Goal: Feedback & Contribution: Submit feedback/report problem

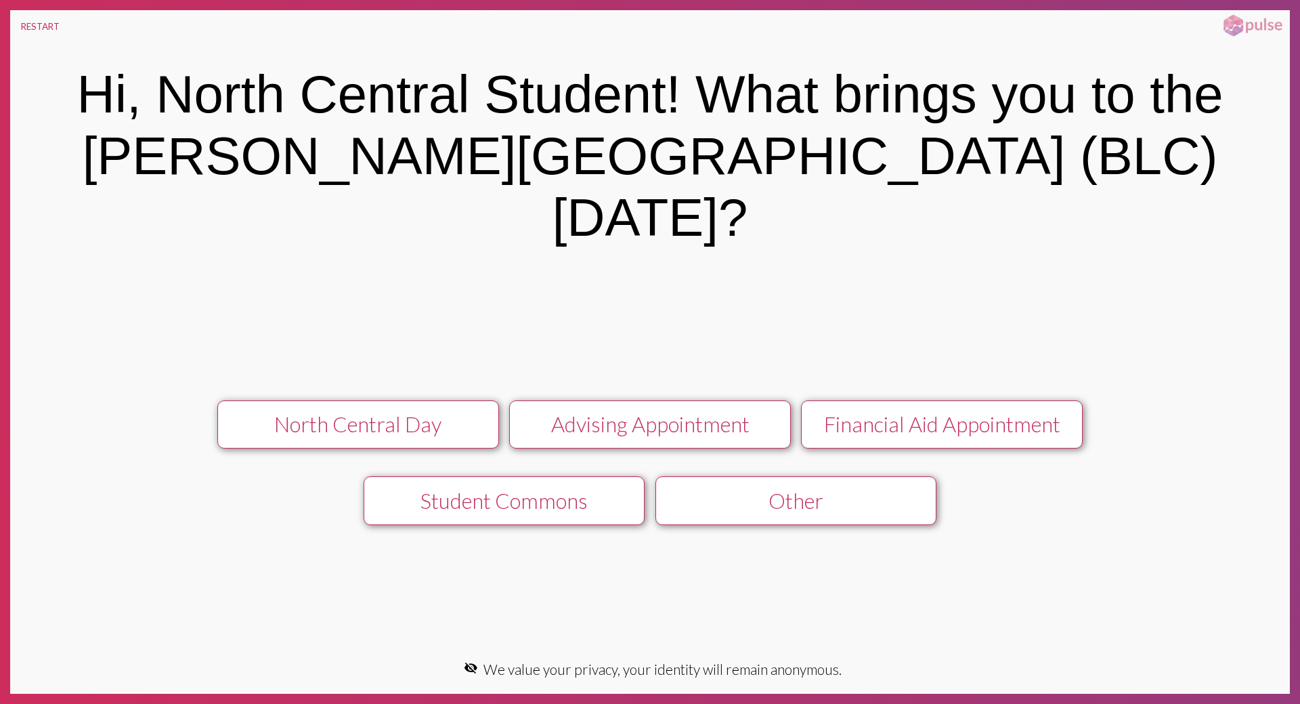
click at [432, 411] on div "North Central Day" at bounding box center [358, 424] width 252 height 26
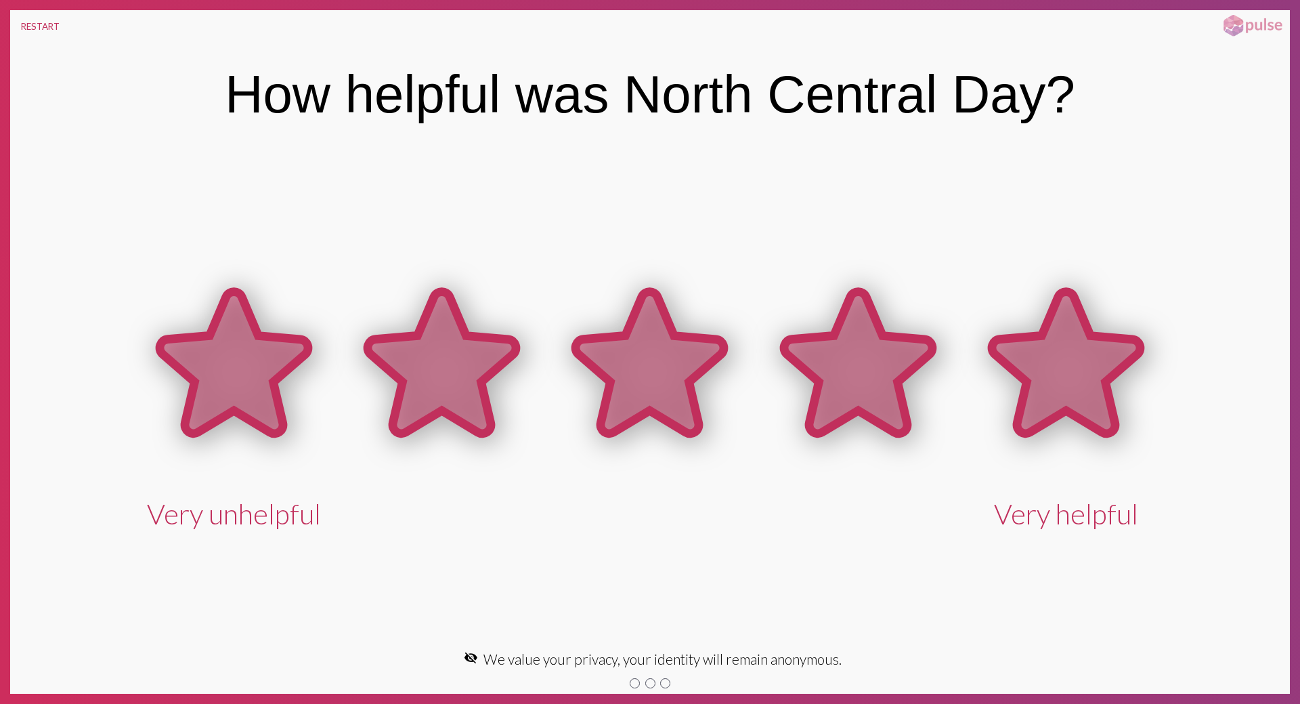
click at [1067, 377] on icon at bounding box center [1066, 363] width 148 height 142
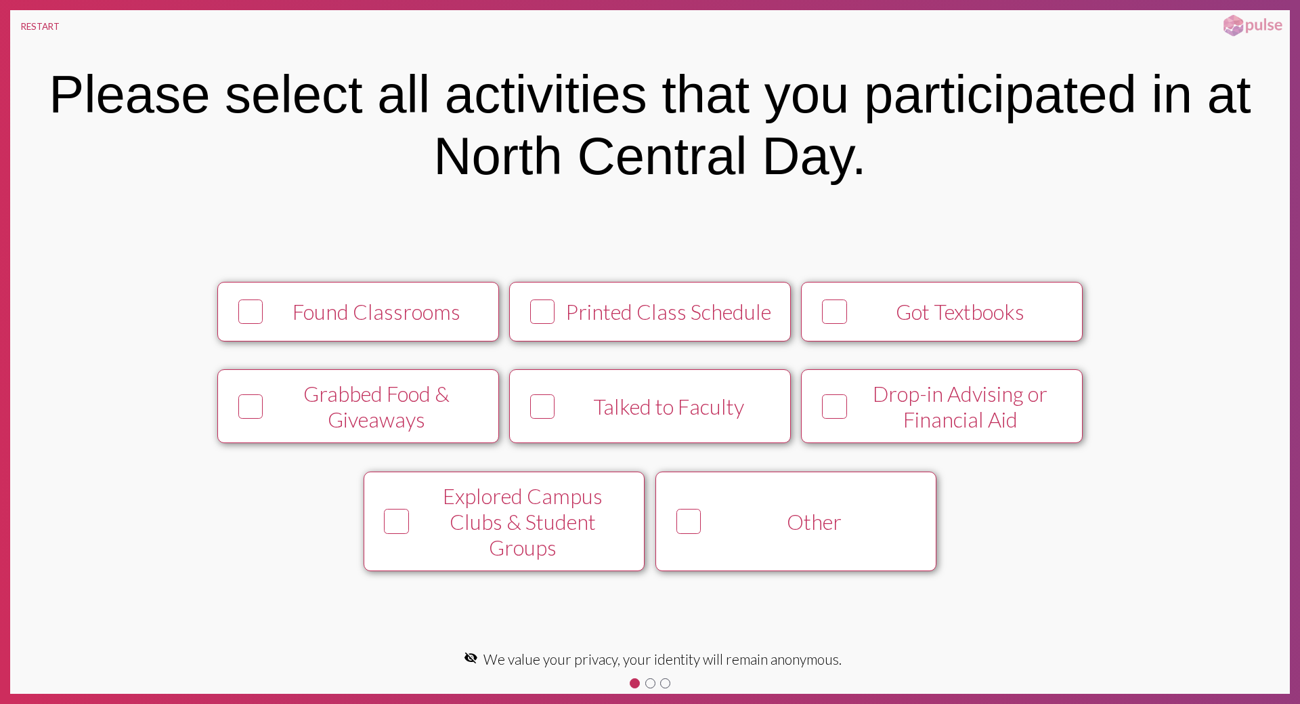
click at [706, 528] on div at bounding box center [689, 521] width 37 height 37
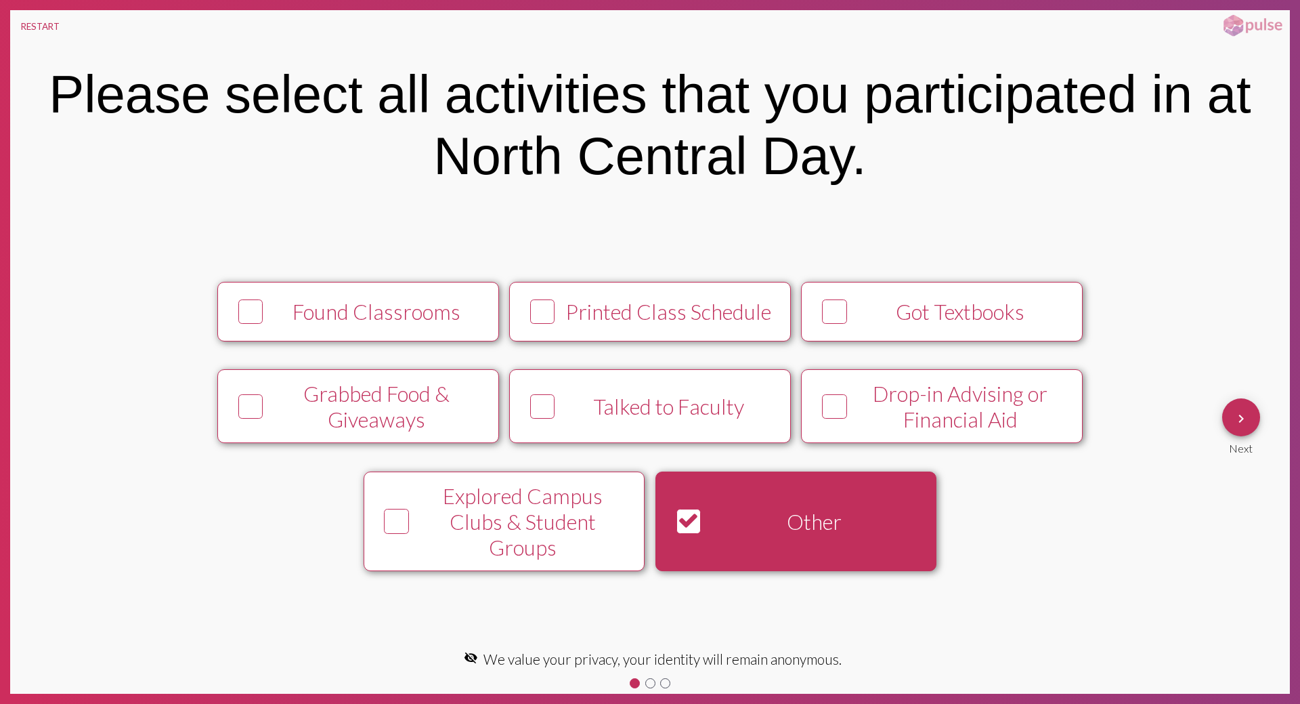
click at [1237, 419] on mat-icon "keyboard_arrow_right" at bounding box center [1241, 418] width 16 height 16
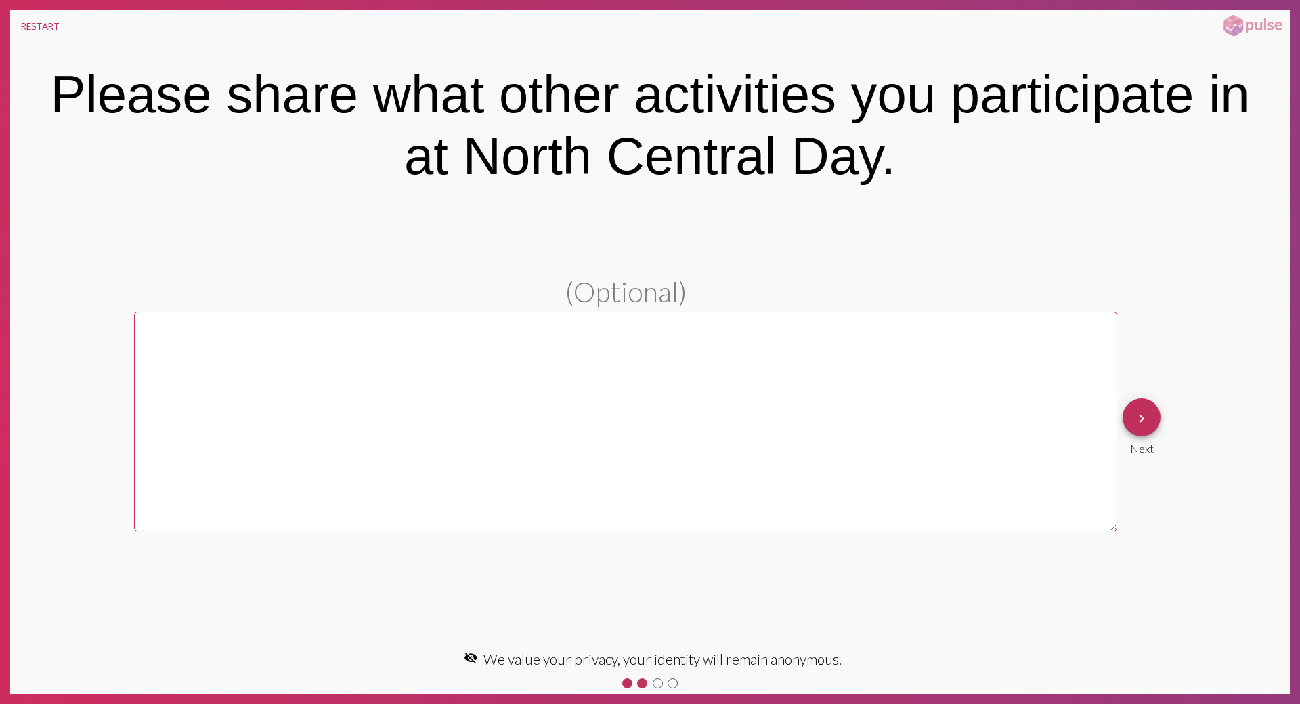
click at [796, 418] on textarea at bounding box center [625, 421] width 983 height 219
type textarea "cc"
click at [1153, 425] on button "keyboard_arrow_right" at bounding box center [1142, 417] width 38 height 38
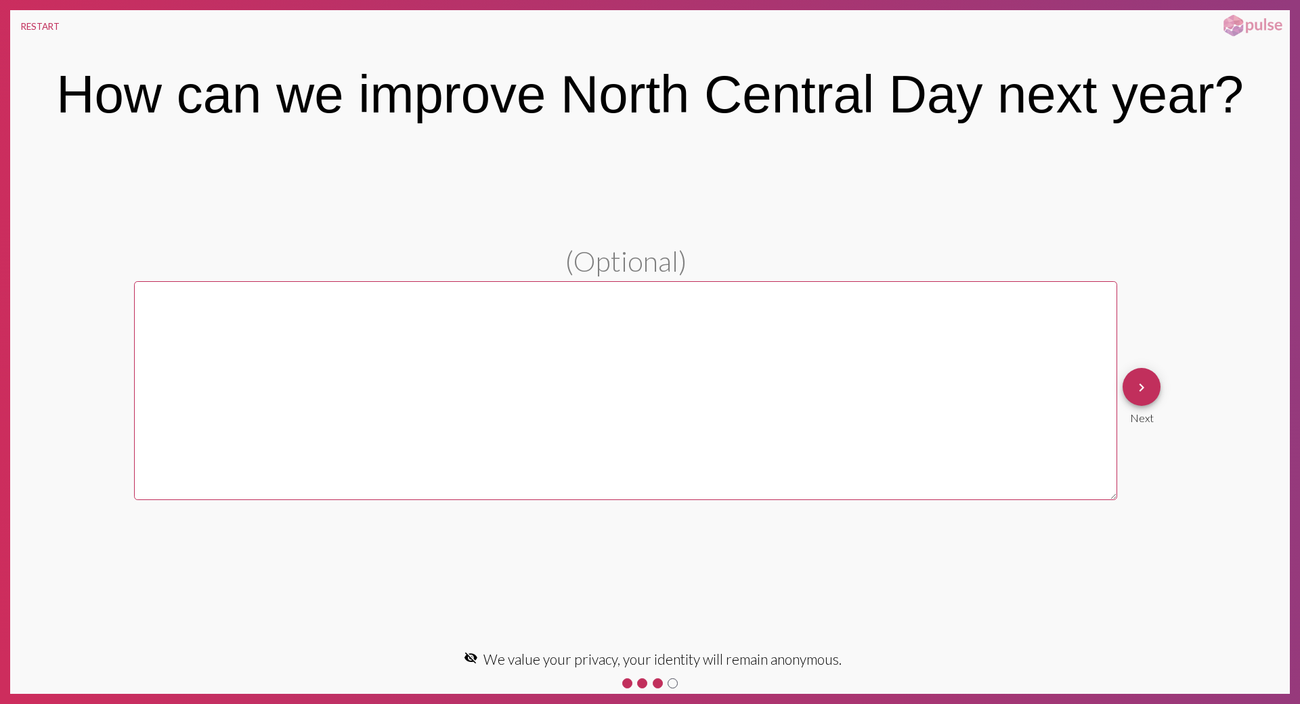
click at [998, 421] on textarea at bounding box center [625, 390] width 983 height 219
type textarea "cv"
click at [1157, 394] on button "keyboard_arrow_right" at bounding box center [1142, 387] width 38 height 38
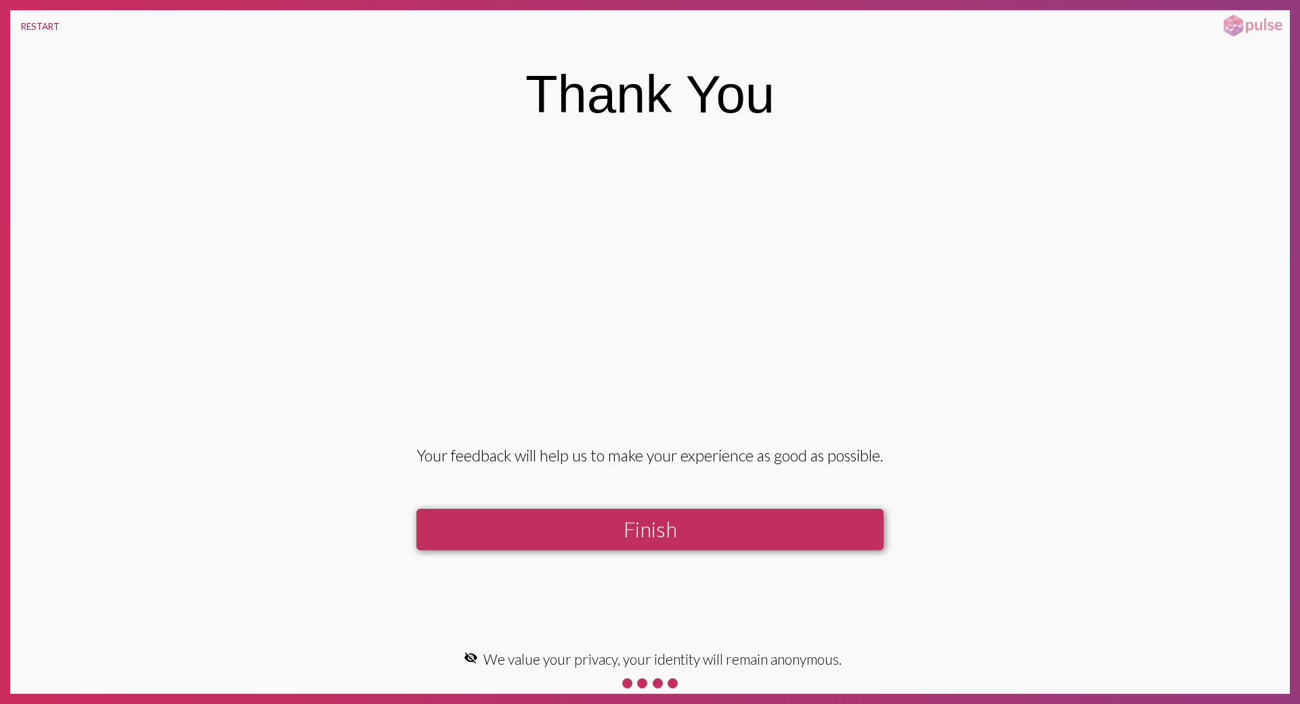
click at [31, 22] on button "RESTART" at bounding box center [40, 26] width 60 height 33
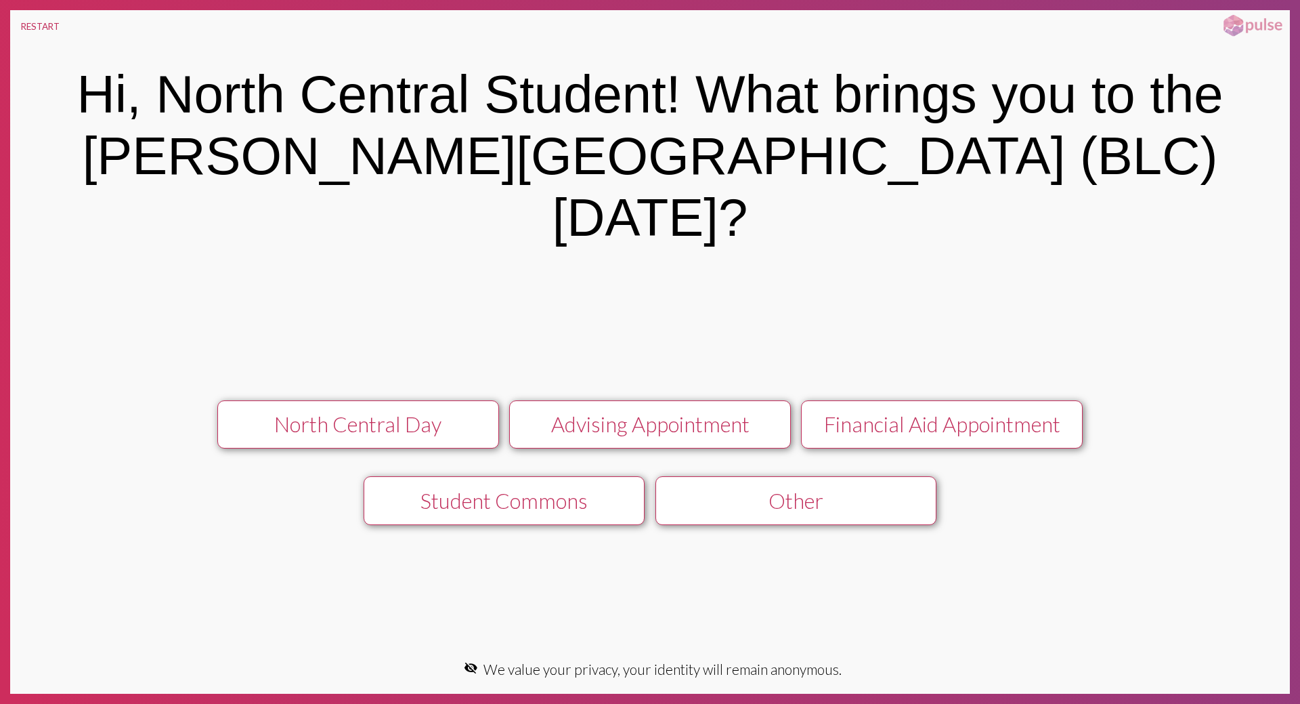
click at [381, 411] on div "North Central Day" at bounding box center [358, 424] width 252 height 26
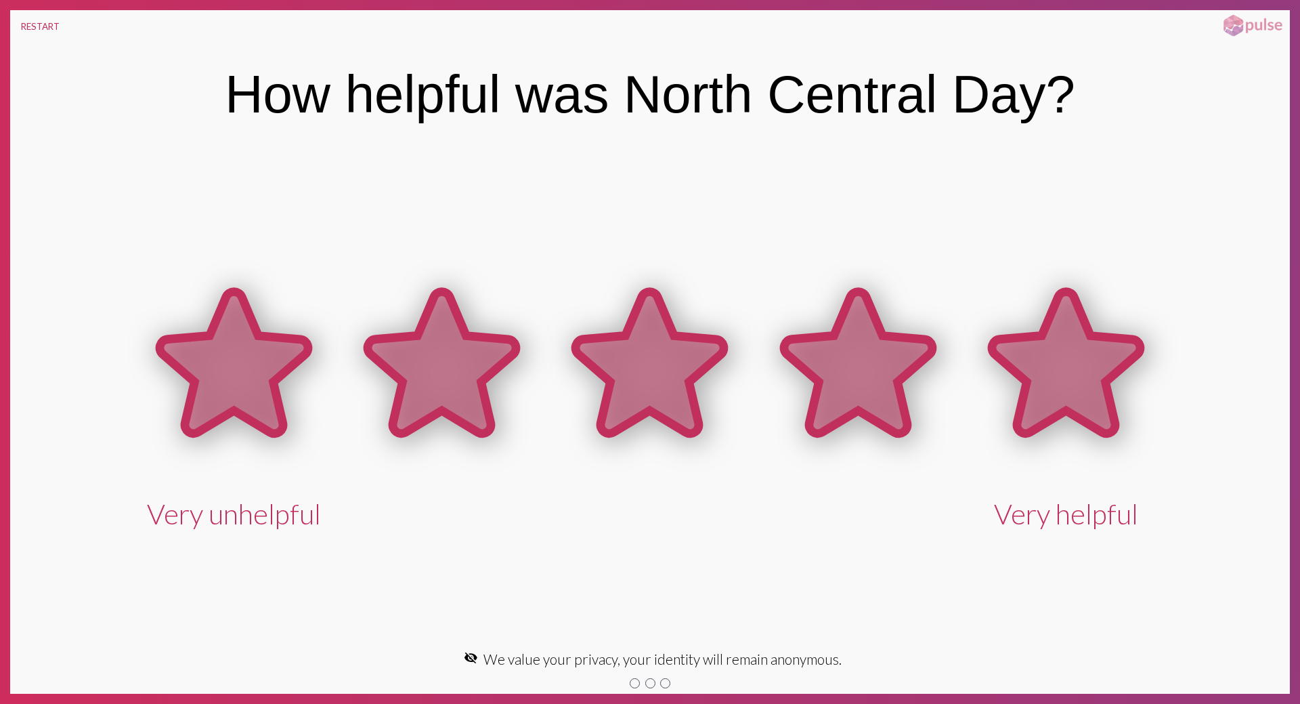
click at [1025, 364] on icon at bounding box center [1066, 363] width 148 height 142
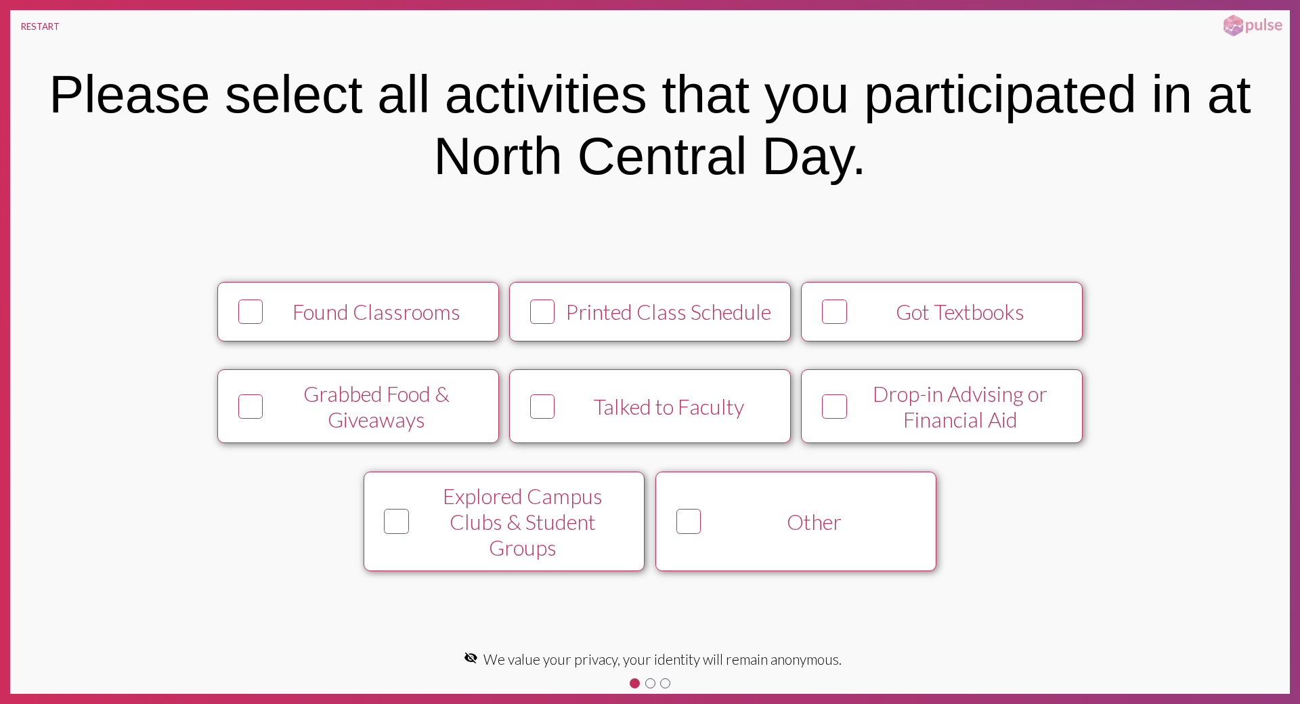
click at [607, 432] on button "Talked to Faculty" at bounding box center [650, 406] width 282 height 74
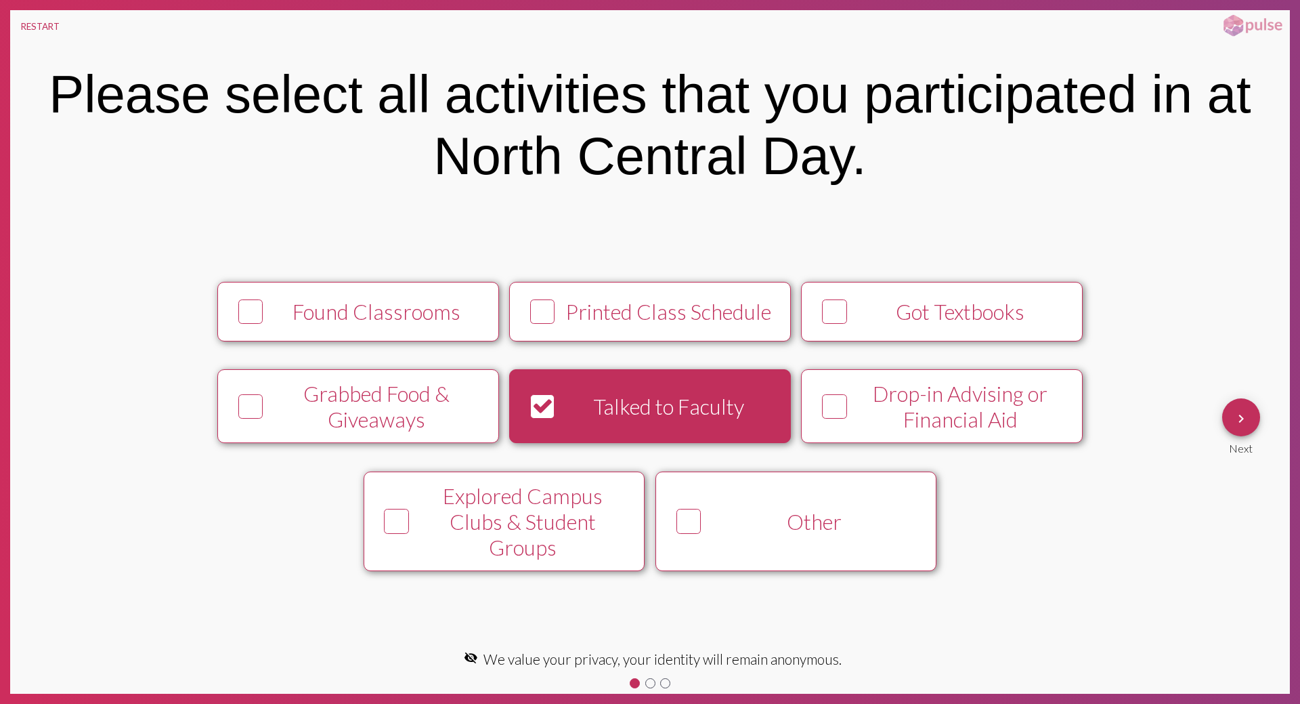
click at [531, 524] on div "Explored Campus Clubs & Student Groups" at bounding box center [522, 521] width 215 height 77
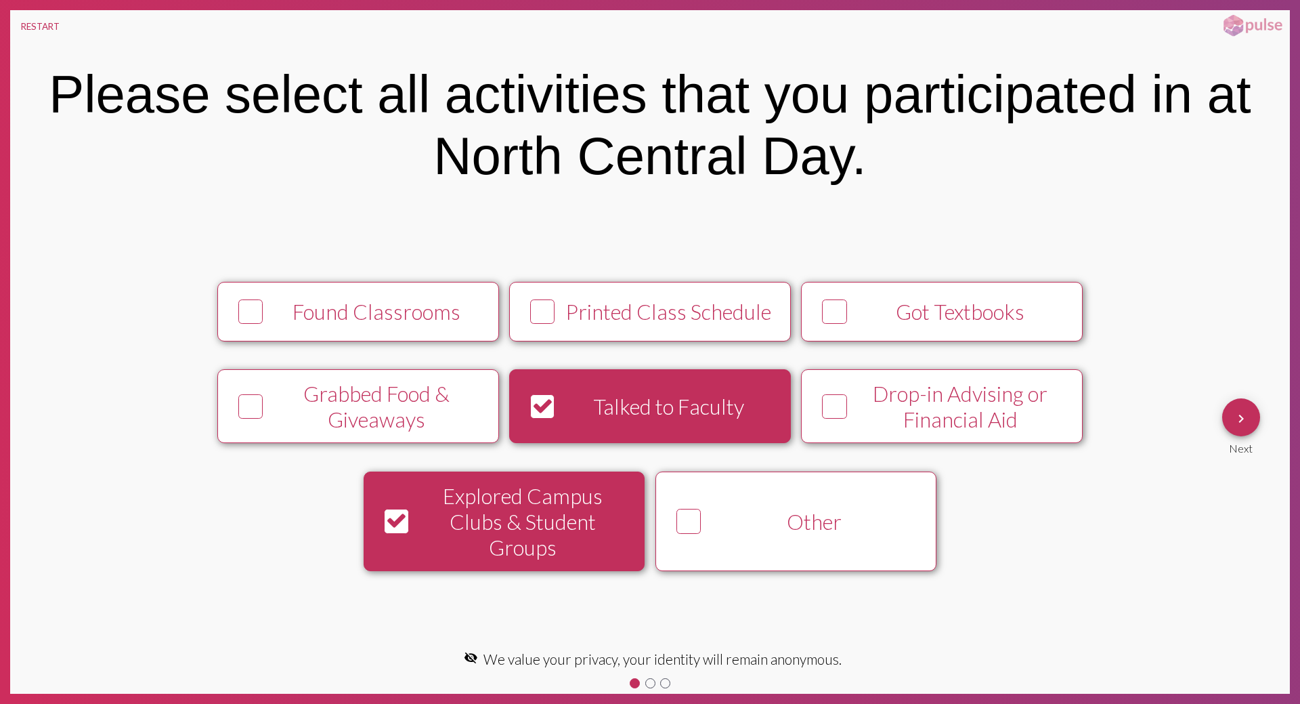
click at [1235, 418] on mat-icon "keyboard_arrow_right" at bounding box center [1241, 418] width 16 height 16
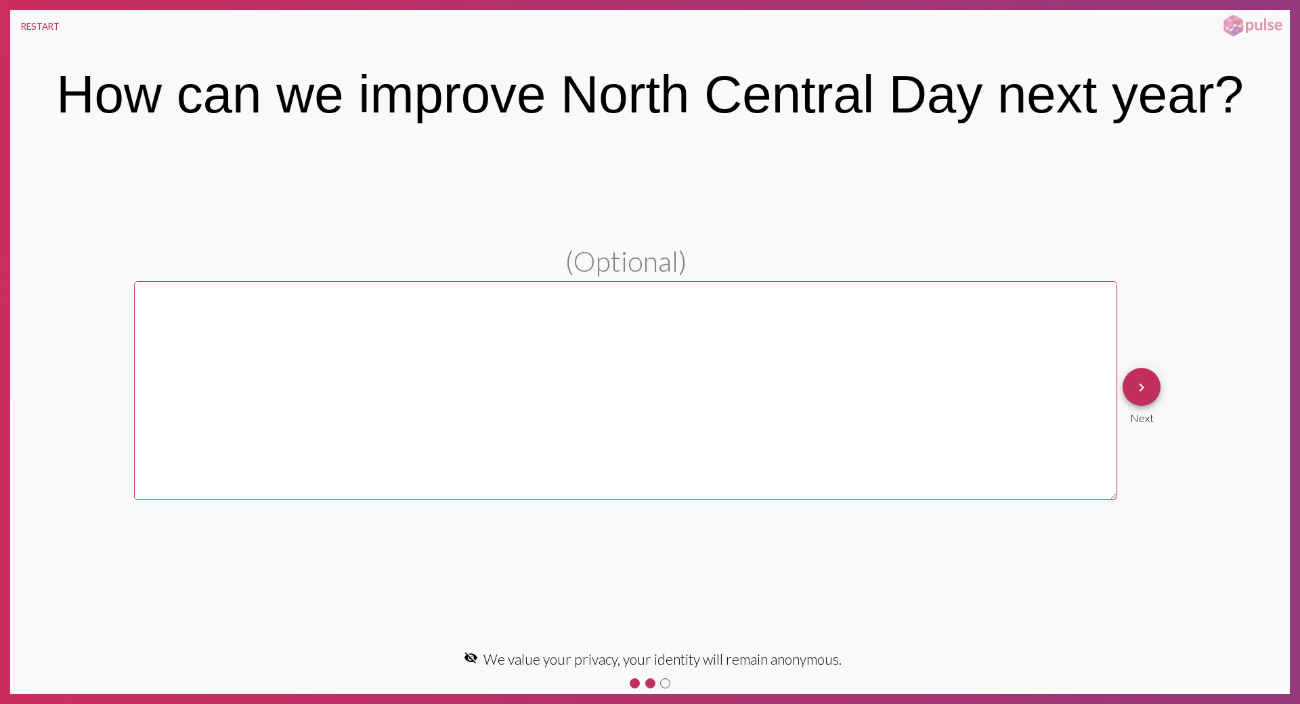
click at [985, 377] on textarea at bounding box center [625, 390] width 983 height 219
type textarea "cc"
click at [1143, 385] on mat-icon "keyboard_arrow_right" at bounding box center [1142, 387] width 16 height 16
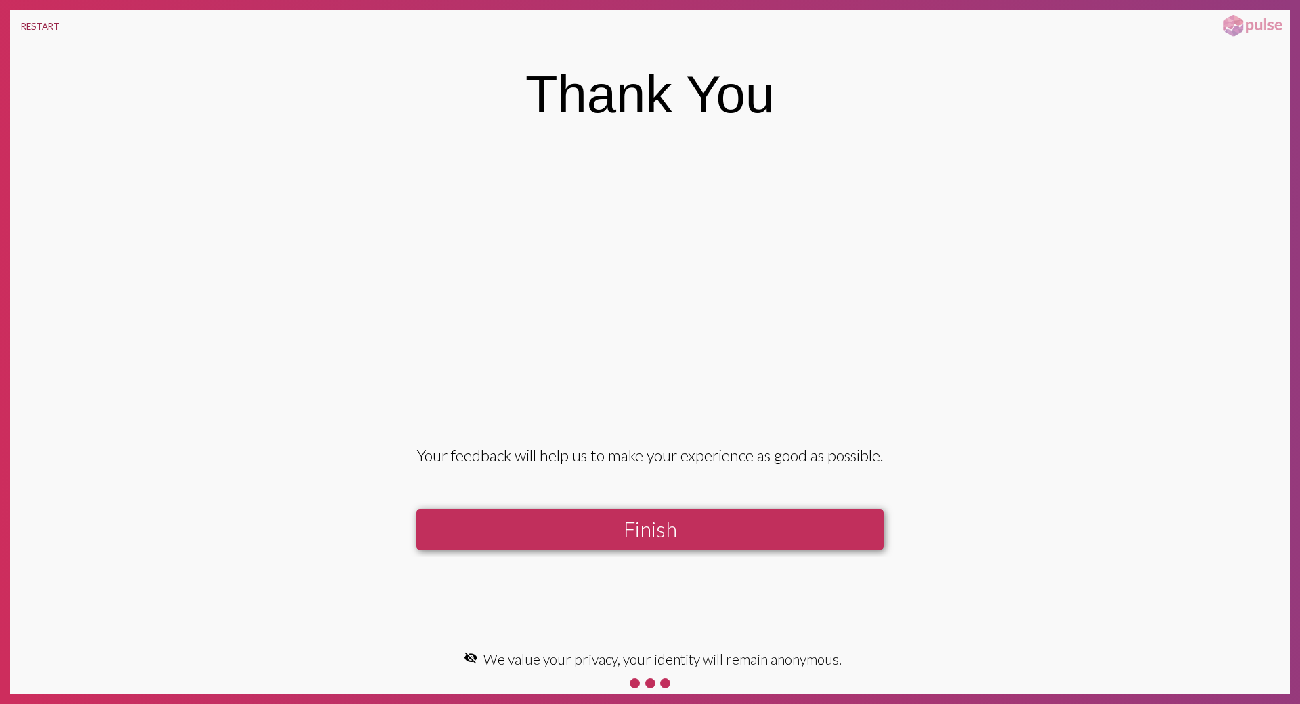
click at [41, 21] on button "RESTART" at bounding box center [40, 26] width 60 height 33
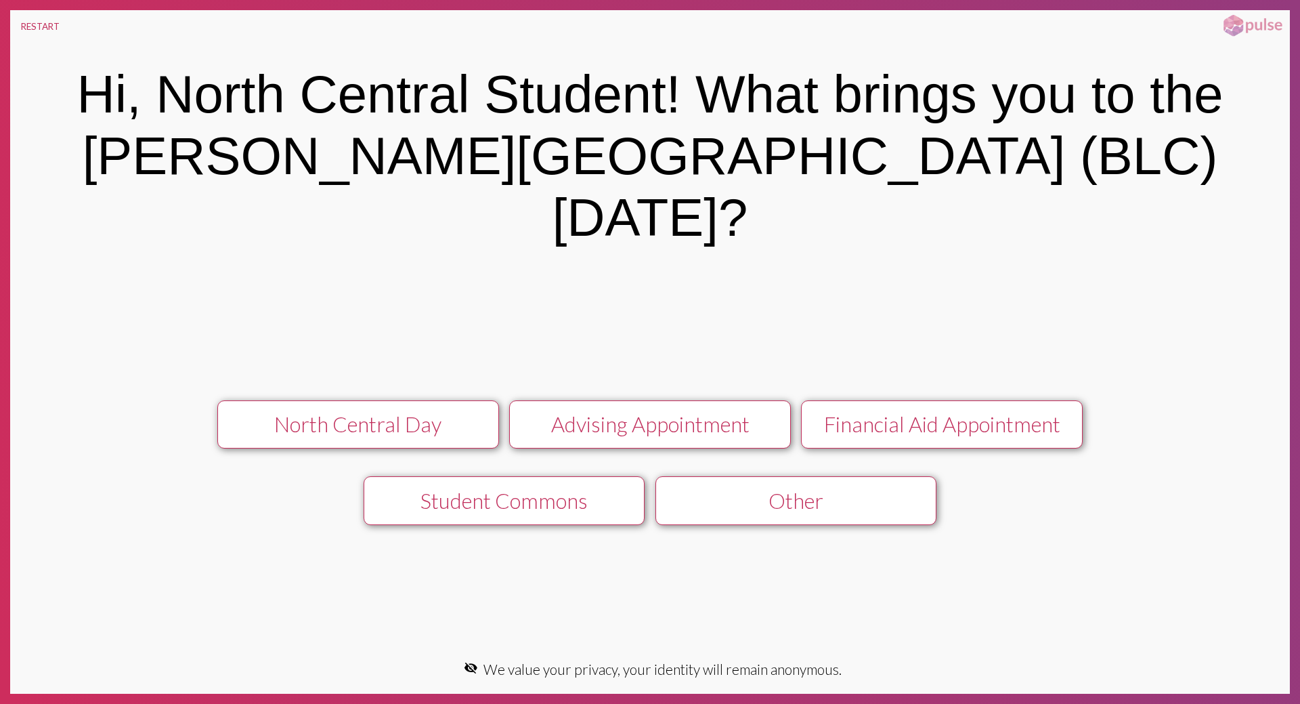
click at [737, 411] on div "Advising Appointment" at bounding box center [650, 424] width 252 height 26
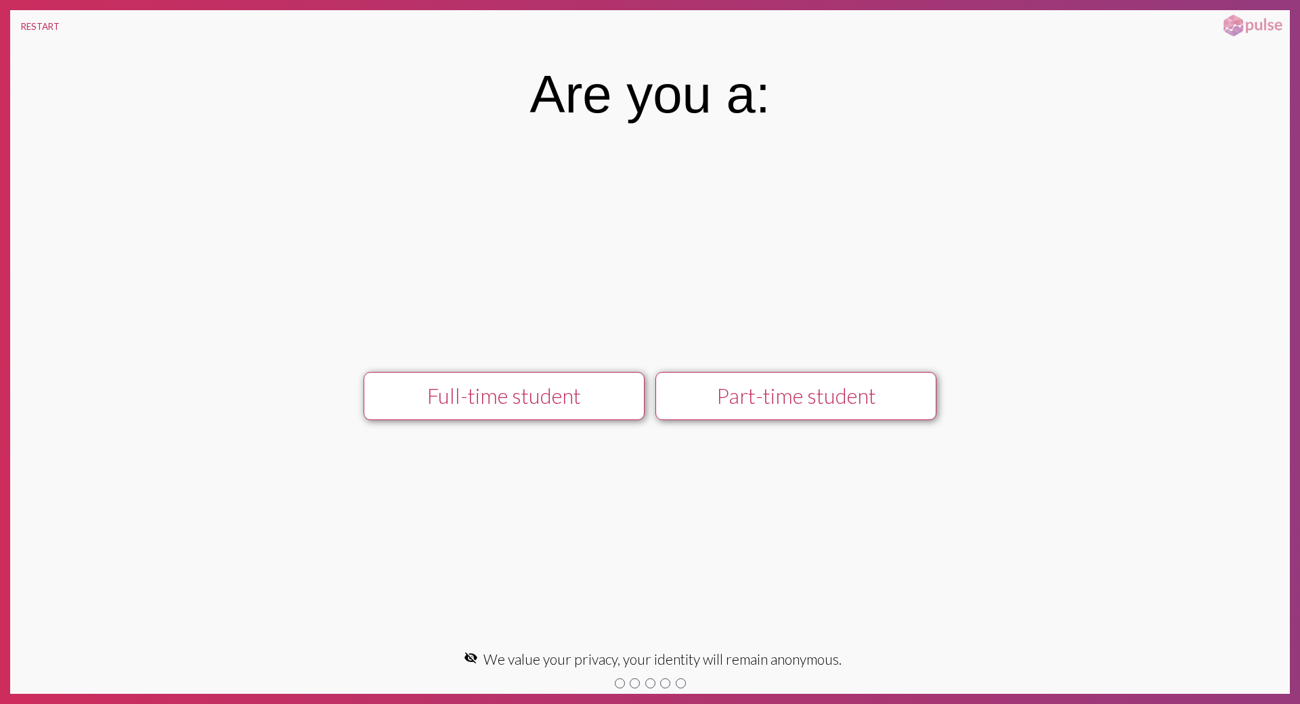
click at [534, 405] on div "Full-time student" at bounding box center [504, 396] width 252 height 26
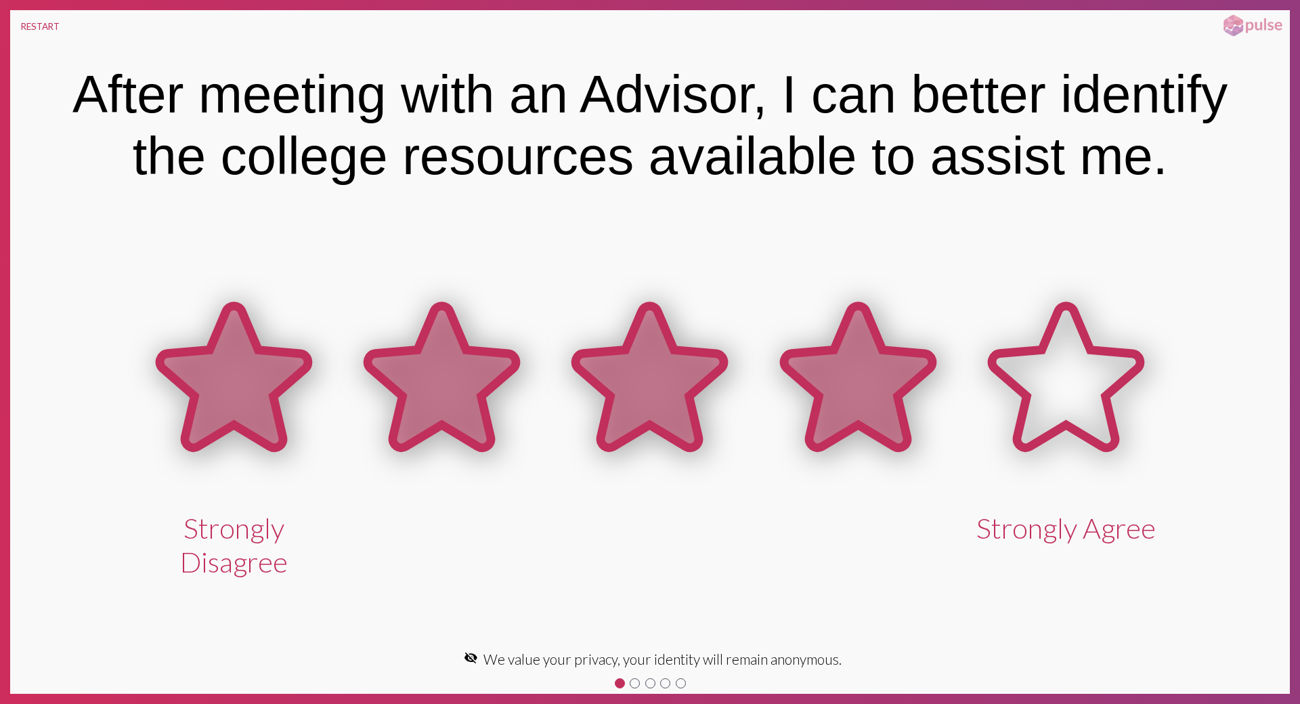
click at [808, 400] on icon at bounding box center [859, 379] width 208 height 208
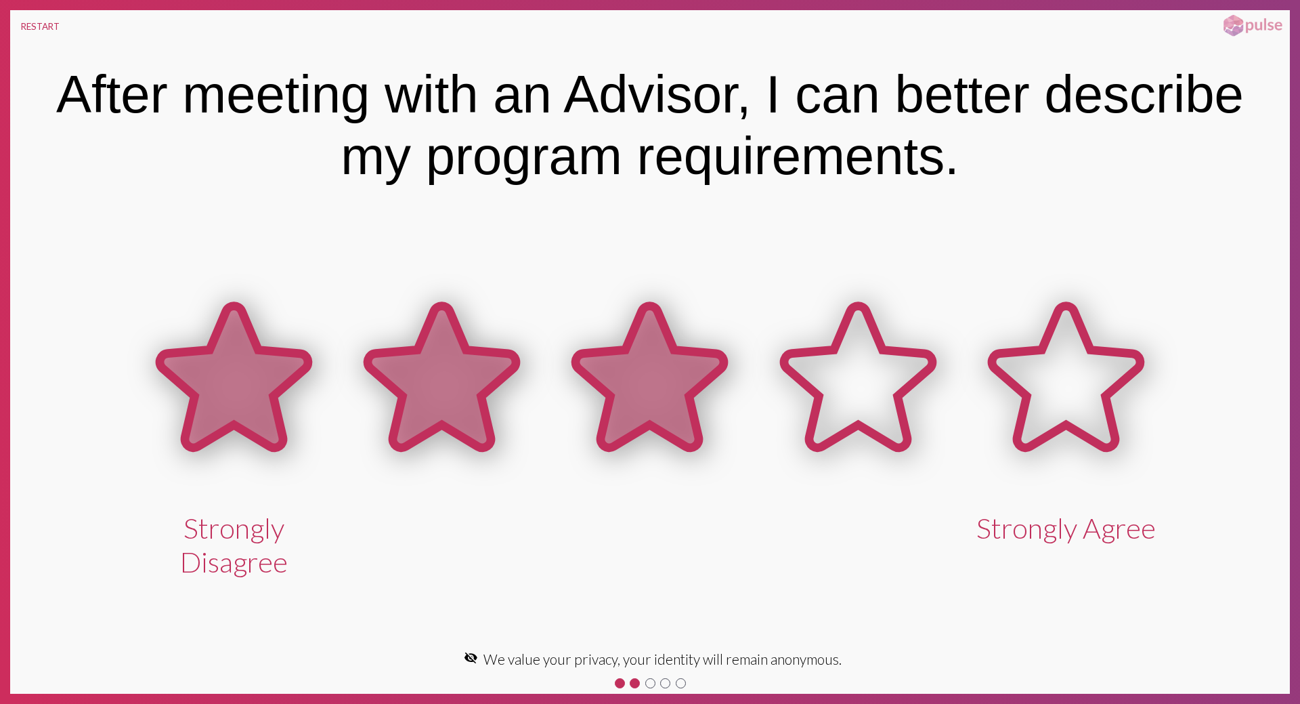
click at [603, 408] on icon at bounding box center [650, 379] width 208 height 208
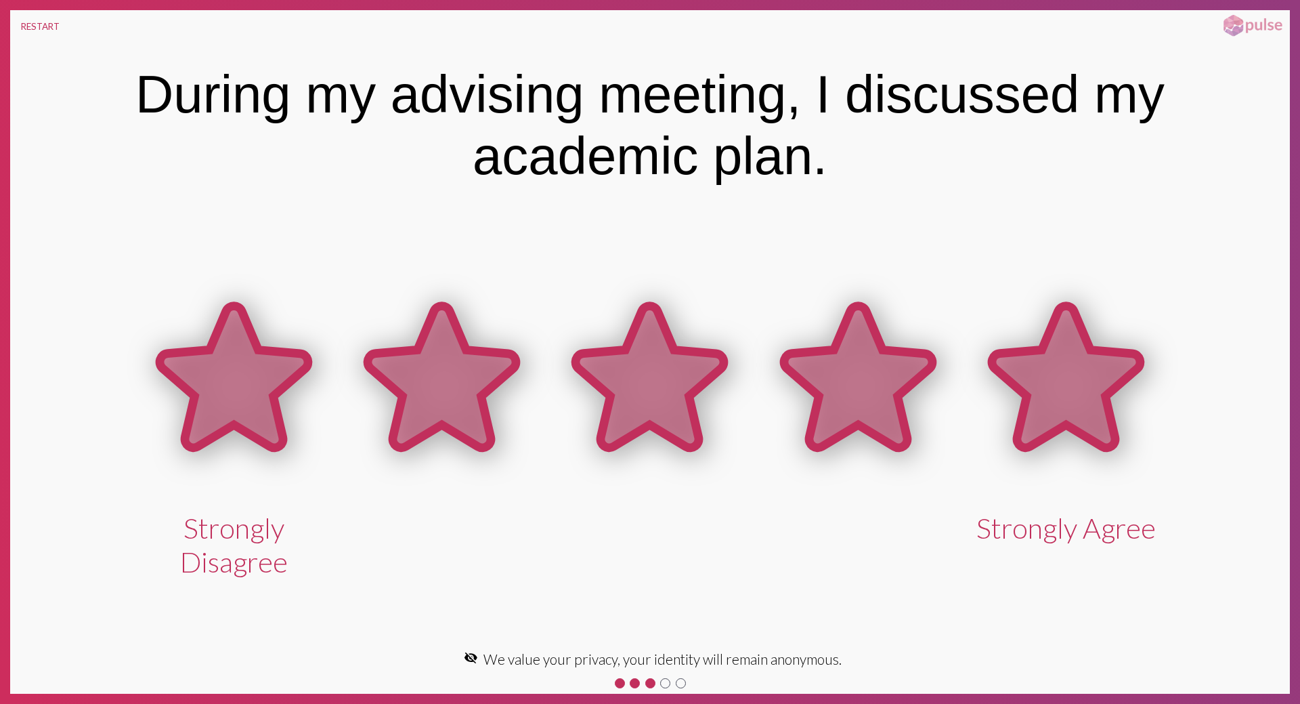
click at [1067, 407] on icon at bounding box center [1066, 376] width 148 height 142
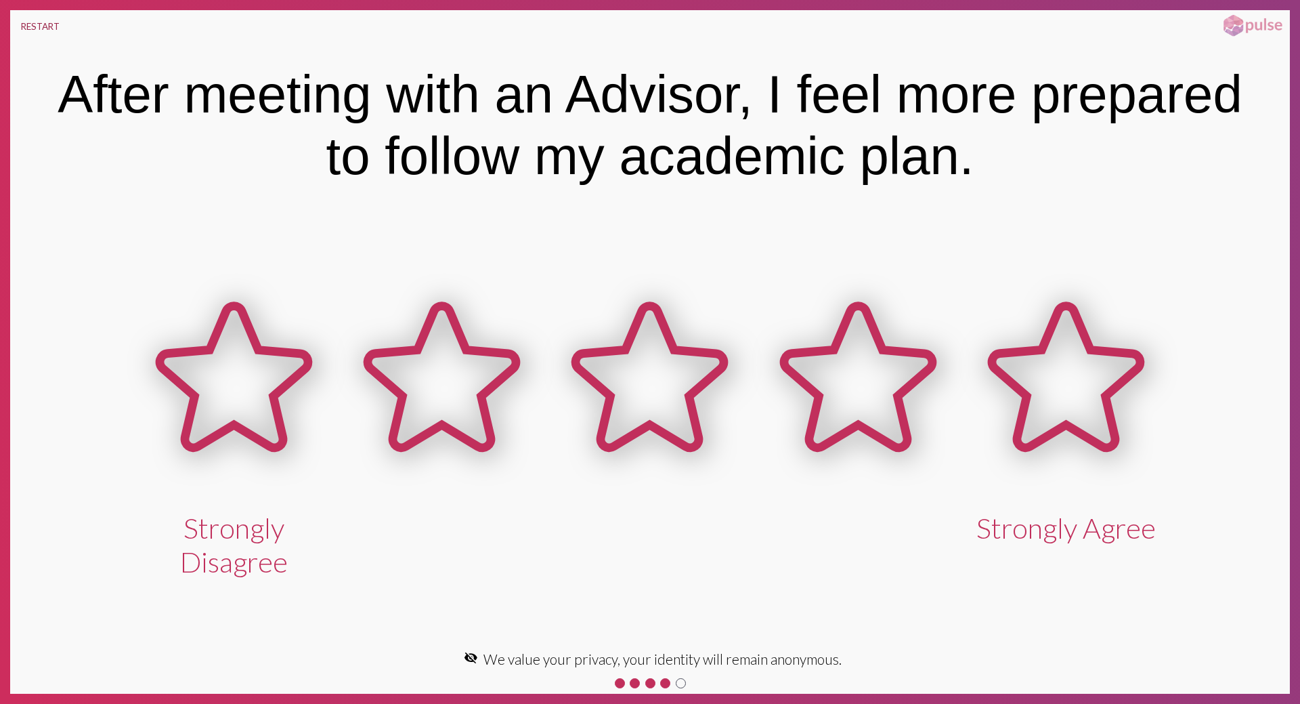
click at [34, 23] on button "RESTART" at bounding box center [40, 26] width 60 height 33
